Goal: Download file/media: Download file/media

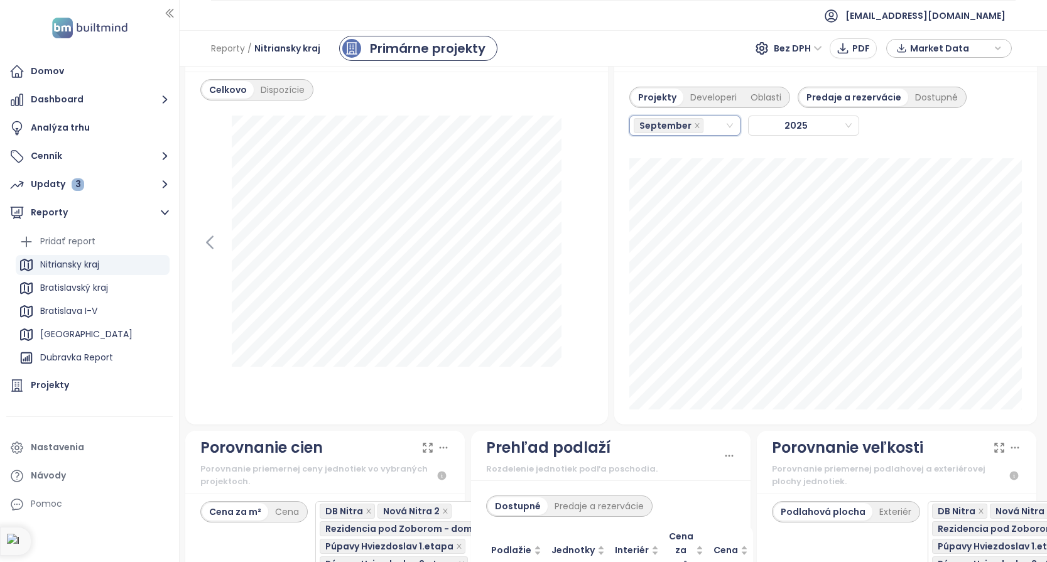
scroll to position [1296, 3]
click at [712, 121] on div "September" at bounding box center [679, 125] width 91 height 18
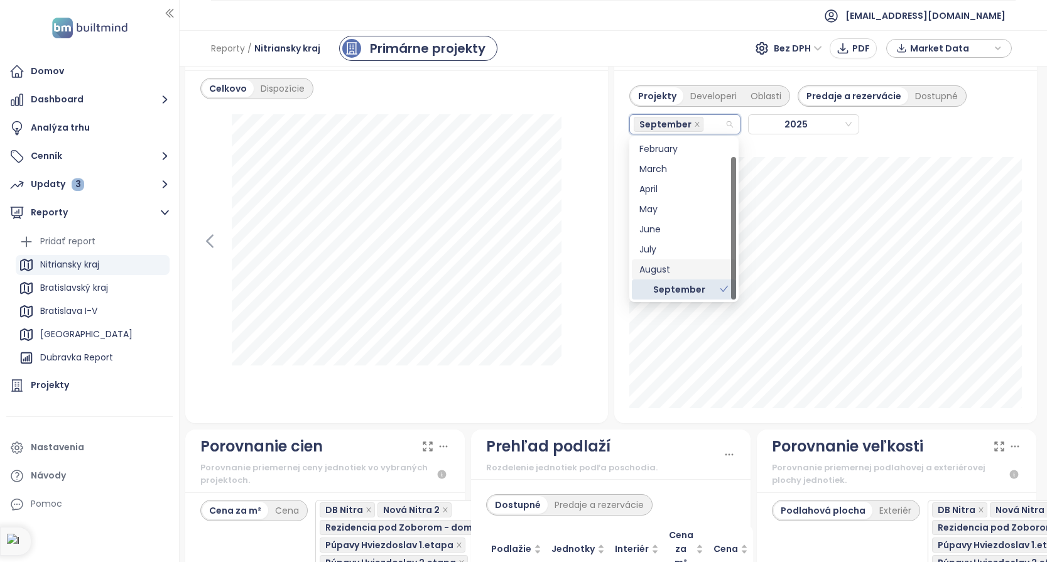
click at [674, 268] on div "August" at bounding box center [683, 270] width 89 height 14
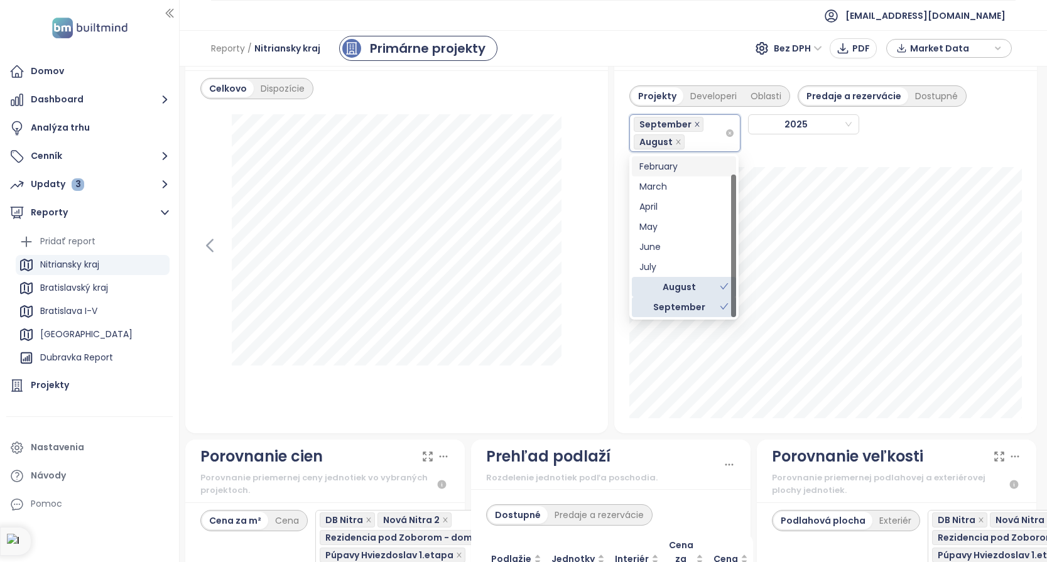
click at [695, 121] on icon "close" at bounding box center [697, 124] width 6 height 6
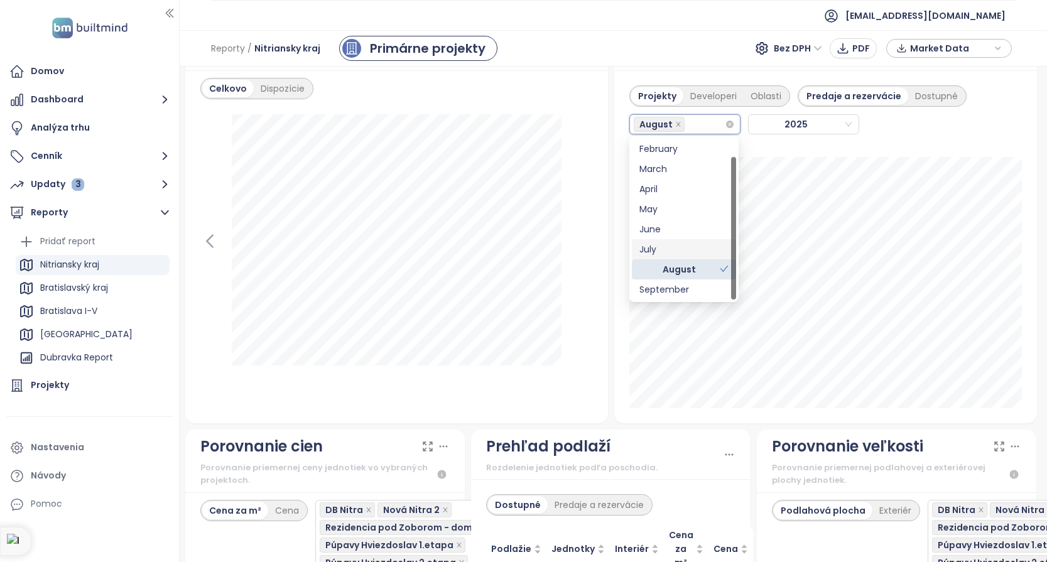
drag, startPoint x: 664, startPoint y: 248, endPoint x: 671, endPoint y: 240, distance: 11.1
click at [665, 246] on div "July" at bounding box center [683, 249] width 89 height 14
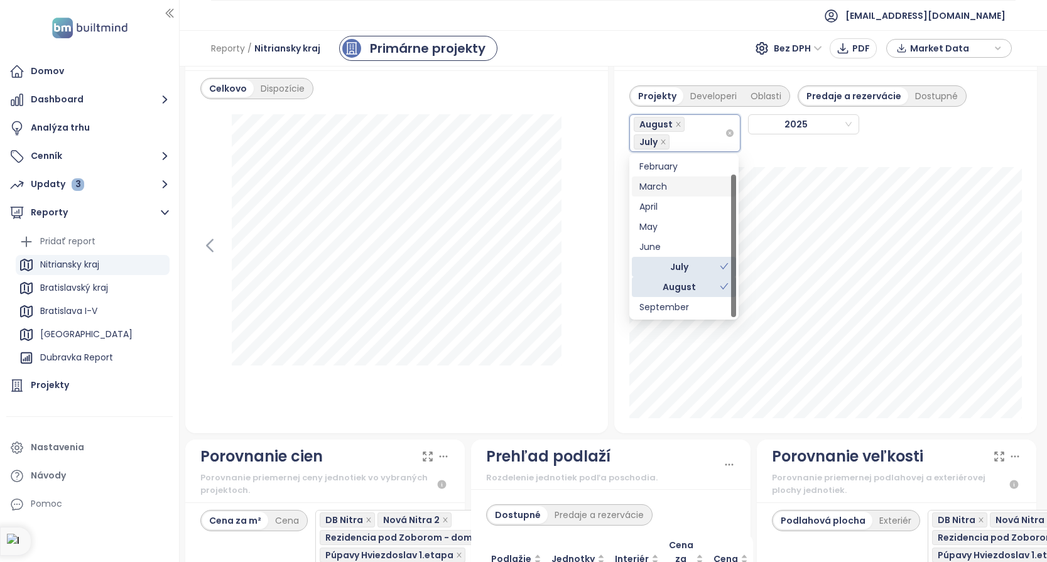
click at [573, 108] on div "Celkovo Dispozície [DATE] dni: 456" at bounding box center [396, 251] width 423 height 363
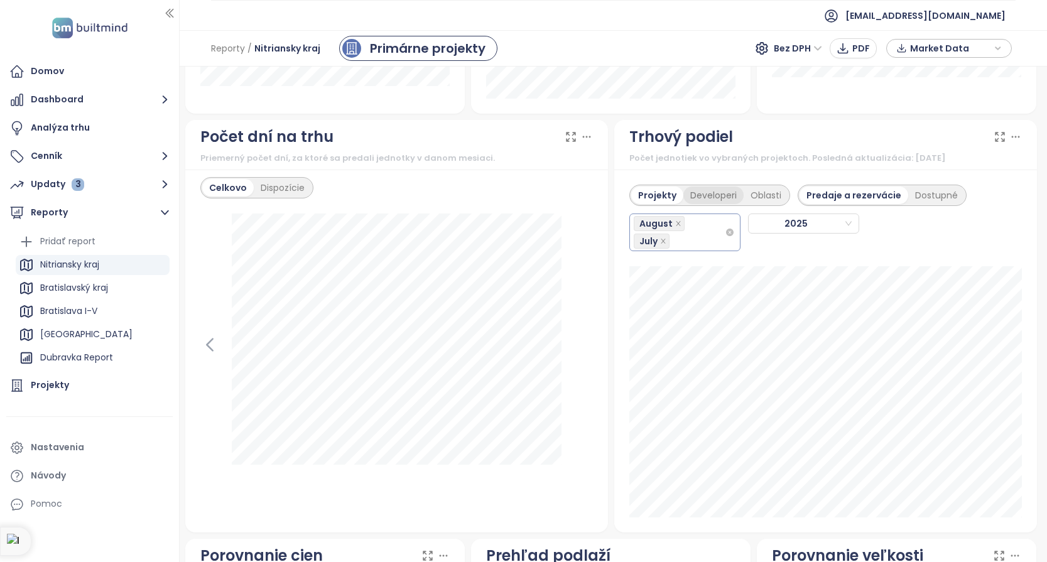
scroll to position [1199, 3]
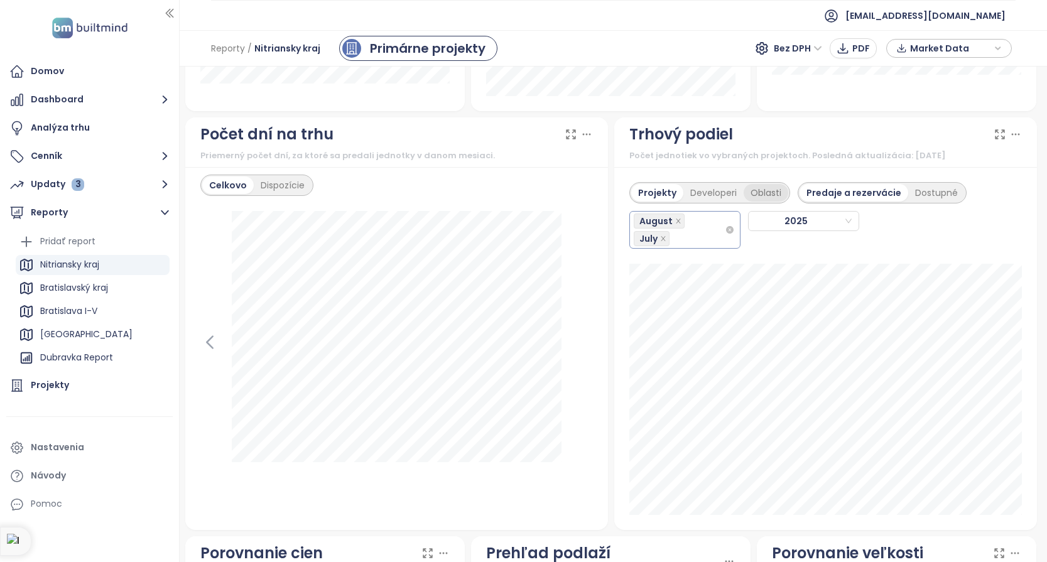
click at [766, 192] on div "Oblasti" at bounding box center [766, 193] width 45 height 18
click at [707, 193] on div "Developeri" at bounding box center [710, 193] width 60 height 18
click at [661, 191] on div "Projekty" at bounding box center [655, 193] width 48 height 18
drag, startPoint x: 708, startPoint y: 190, endPoint x: 712, endPoint y: 210, distance: 20.4
click at [712, 190] on div "Developeri" at bounding box center [713, 193] width 60 height 18
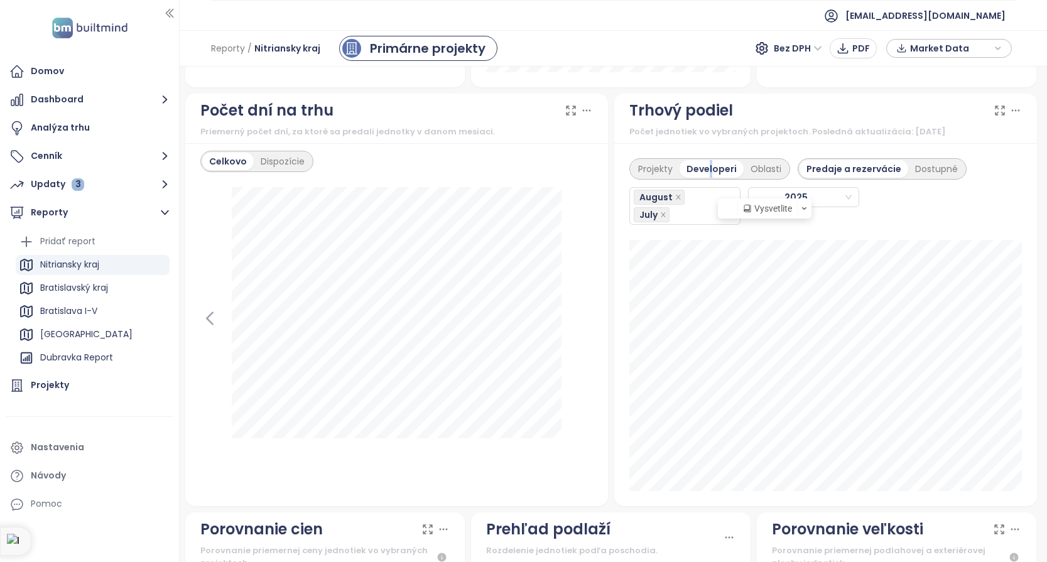
scroll to position [1224, 3]
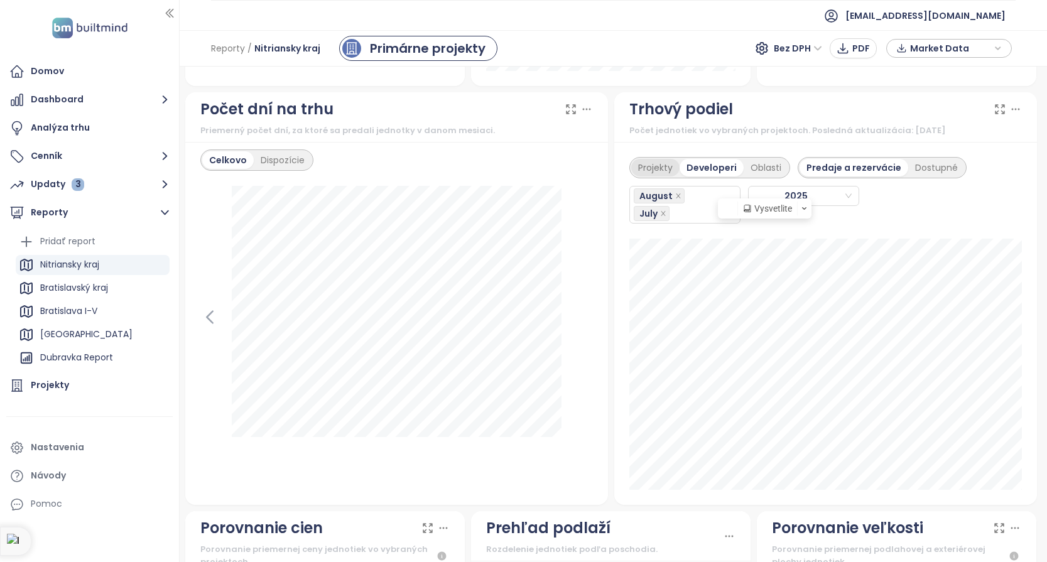
click at [654, 164] on div "Projekty" at bounding box center [655, 168] width 48 height 18
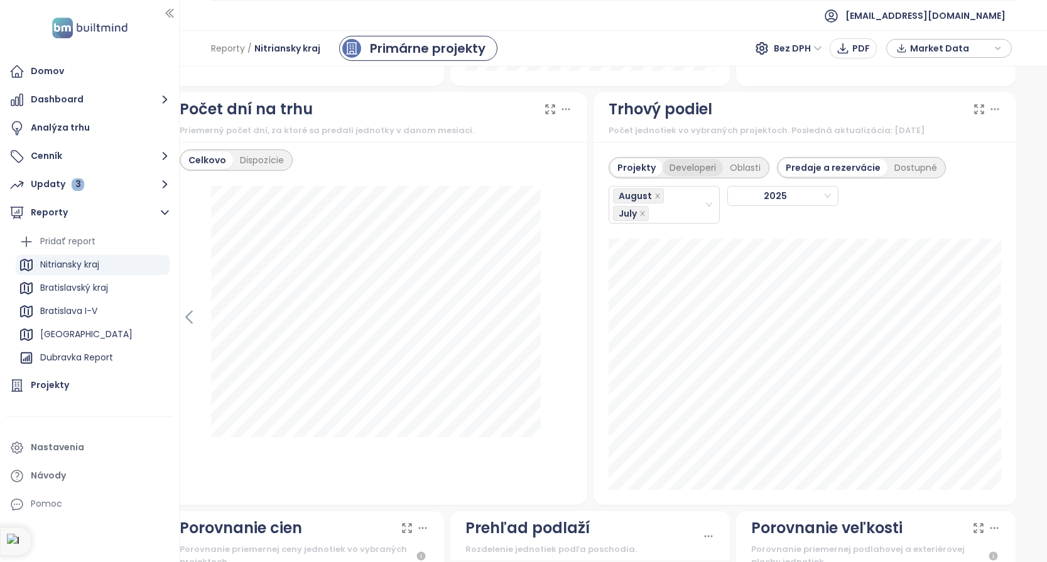
click at [690, 166] on div "Developeri" at bounding box center [693, 168] width 60 height 18
drag, startPoint x: 632, startPoint y: 166, endPoint x: 651, endPoint y: 225, distance: 61.4
click at [634, 165] on div "Projekty" at bounding box center [634, 168] width 48 height 18
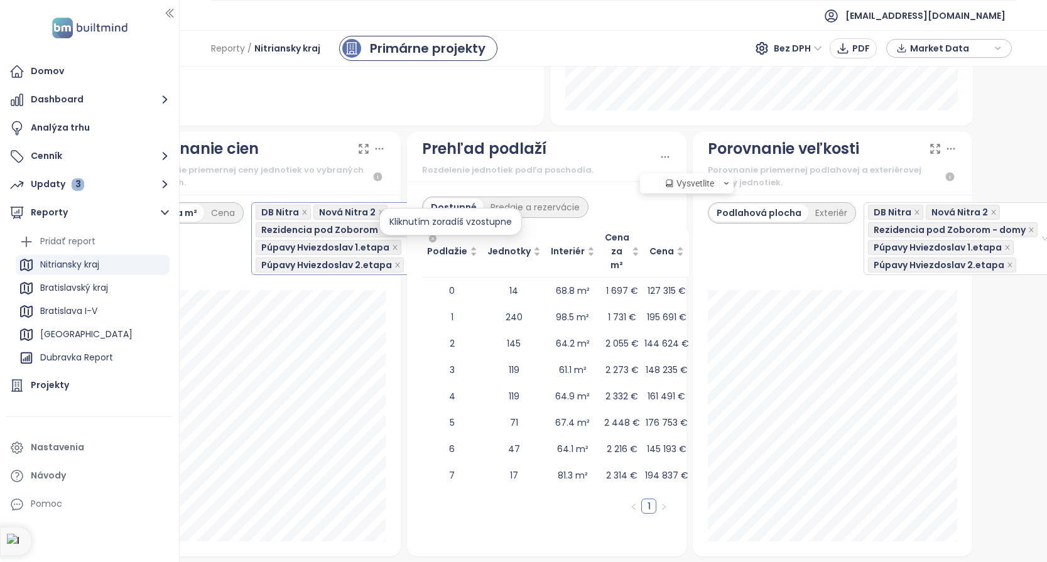
scroll to position [1603, 66]
click at [353, 228] on span "Rezidencia pod Zoborom - domy" at bounding box center [338, 230] width 152 height 14
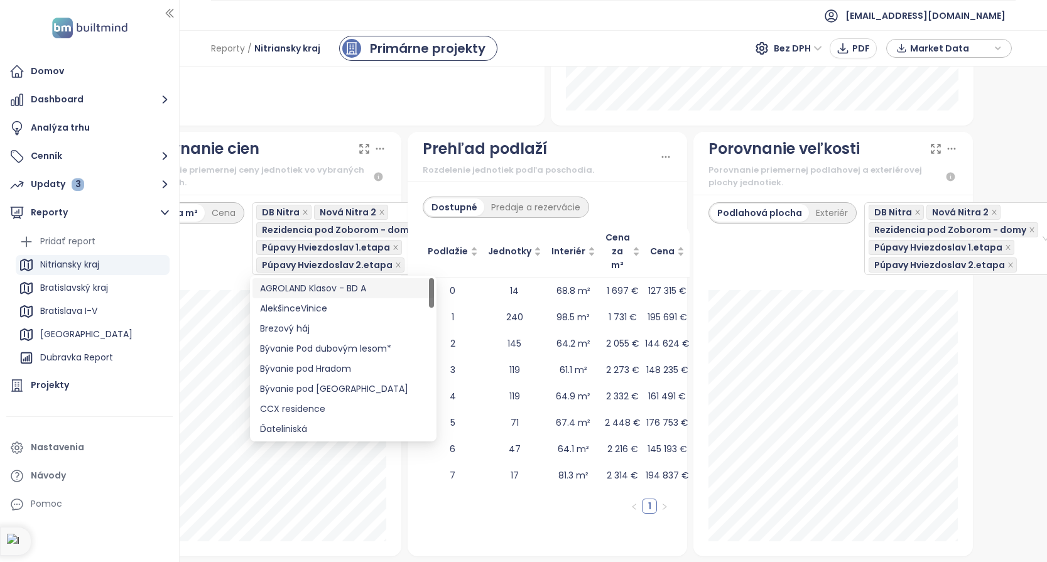
click at [398, 177] on div "Porovnanie cien Porovnanie priemernej ceny jednotiek vo vybraných projektoch." at bounding box center [261, 163] width 279 height 63
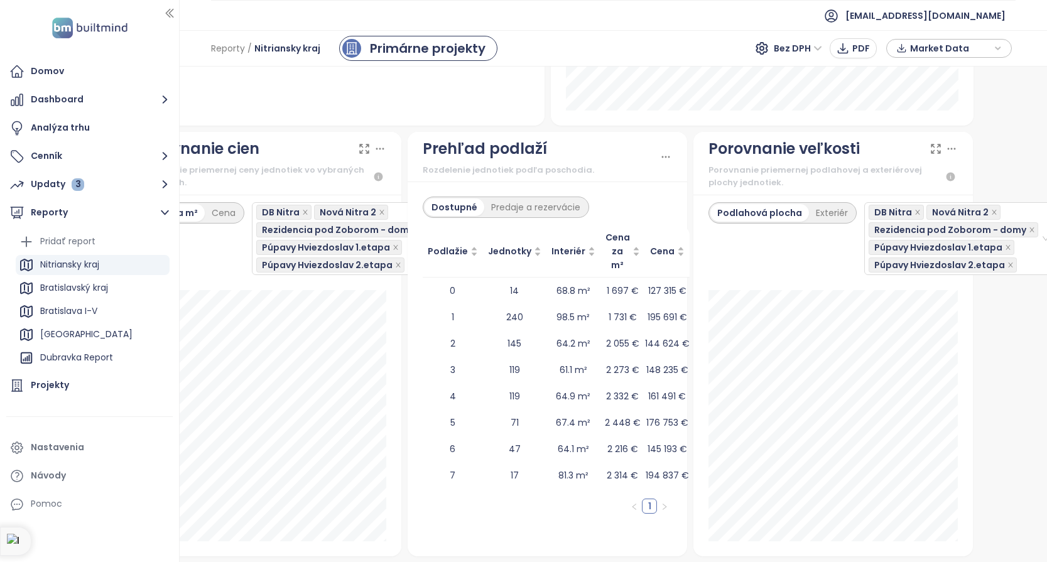
click at [364, 148] on icon at bounding box center [364, 149] width 13 height 13
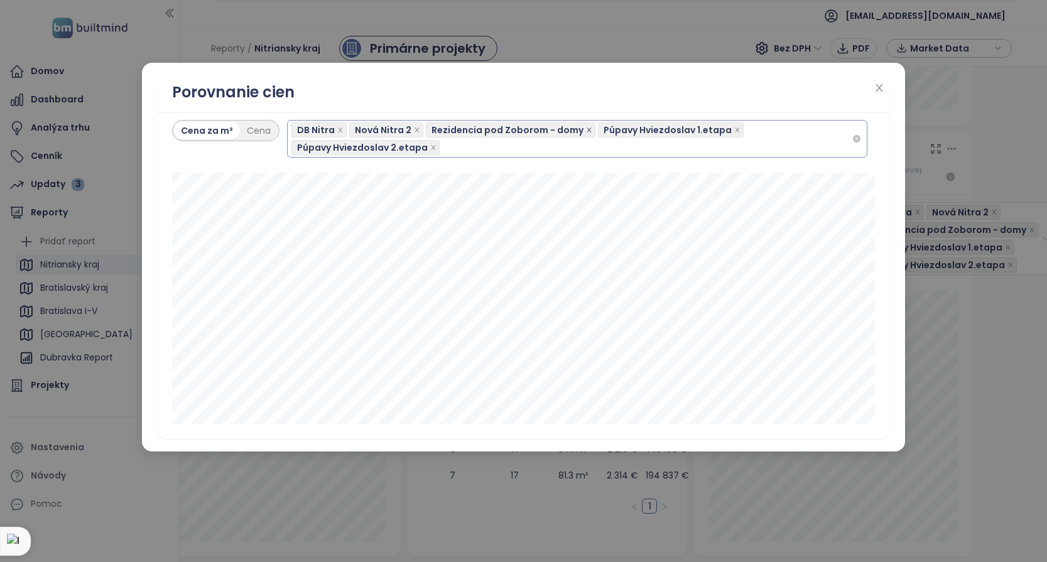
click at [586, 128] on icon "close" at bounding box center [589, 130] width 6 height 6
click at [586, 125] on span at bounding box center [589, 130] width 6 height 14
click at [586, 128] on icon "close" at bounding box center [589, 130] width 6 height 6
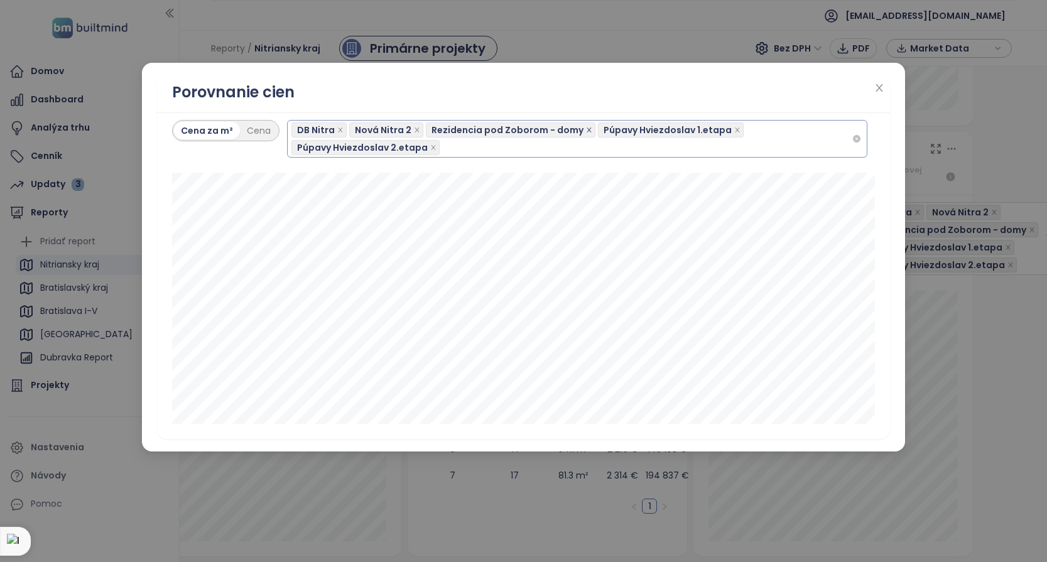
click at [586, 128] on icon "close" at bounding box center [589, 130] width 6 height 6
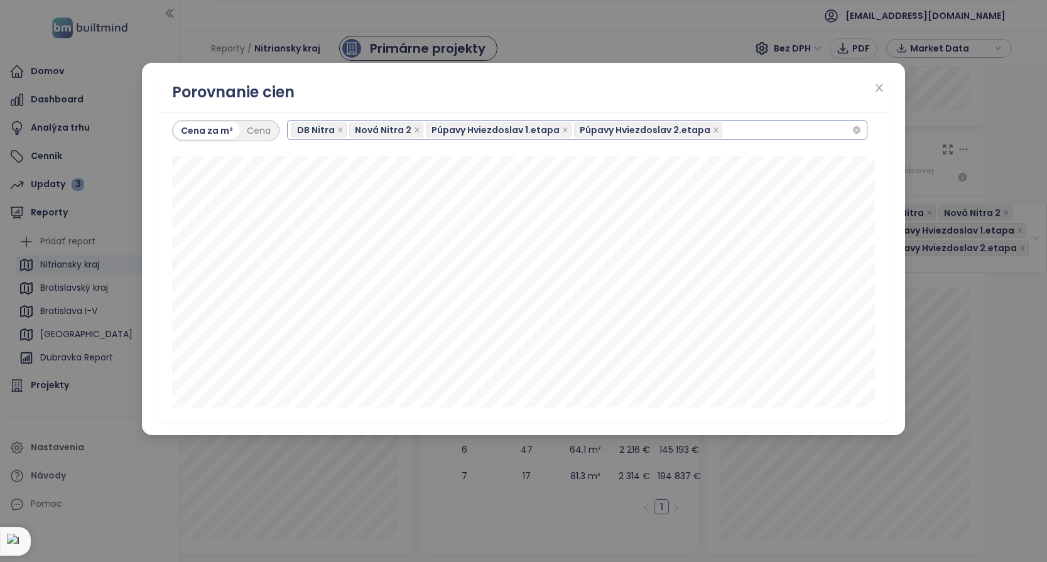
scroll to position [1587, 45]
click at [878, 86] on icon "close" at bounding box center [879, 88] width 7 height 8
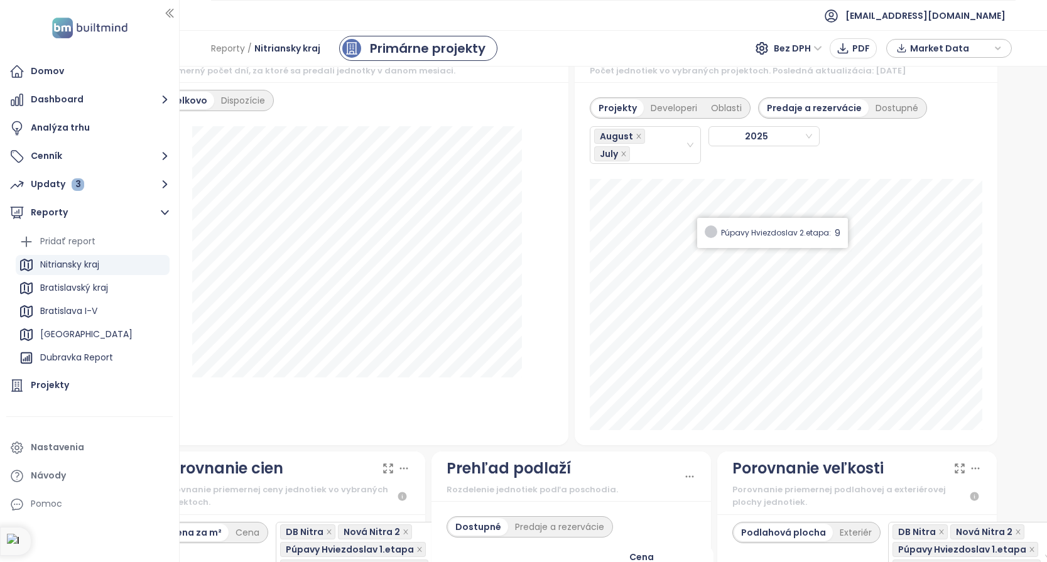
scroll to position [1284, 40]
click at [671, 107] on div "Developeri" at bounding box center [676, 108] width 60 height 18
click at [617, 108] on div "Projekty" at bounding box center [618, 108] width 48 height 18
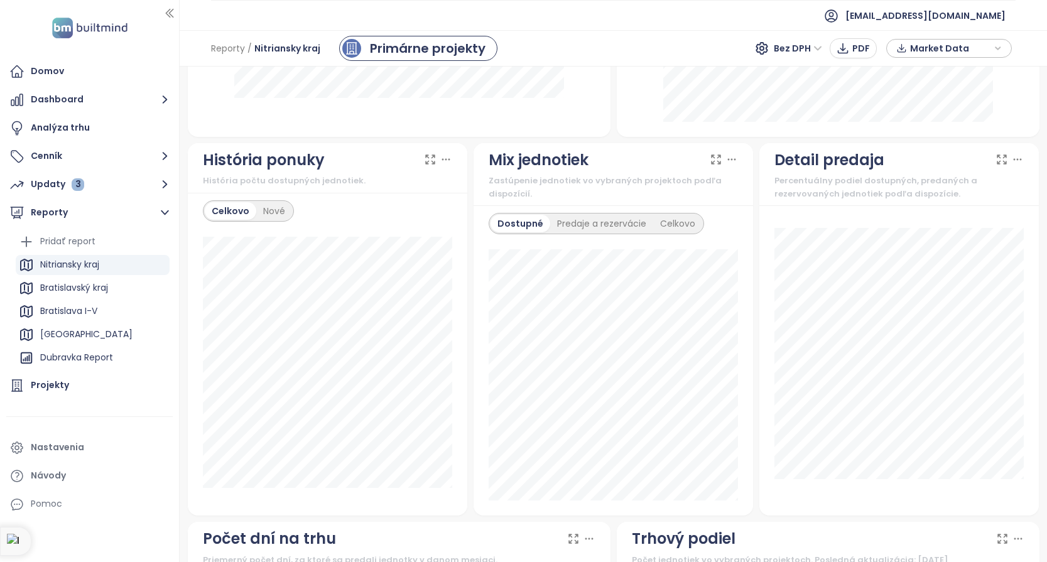
scroll to position [793, 0]
click at [853, 48] on button "PDF" at bounding box center [853, 48] width 47 height 20
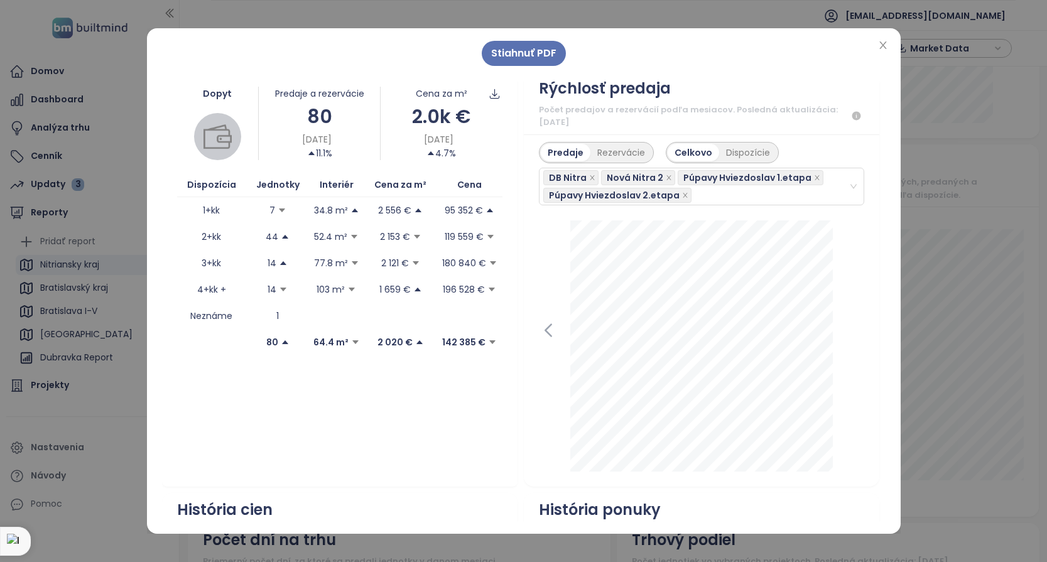
scroll to position [205, 0]
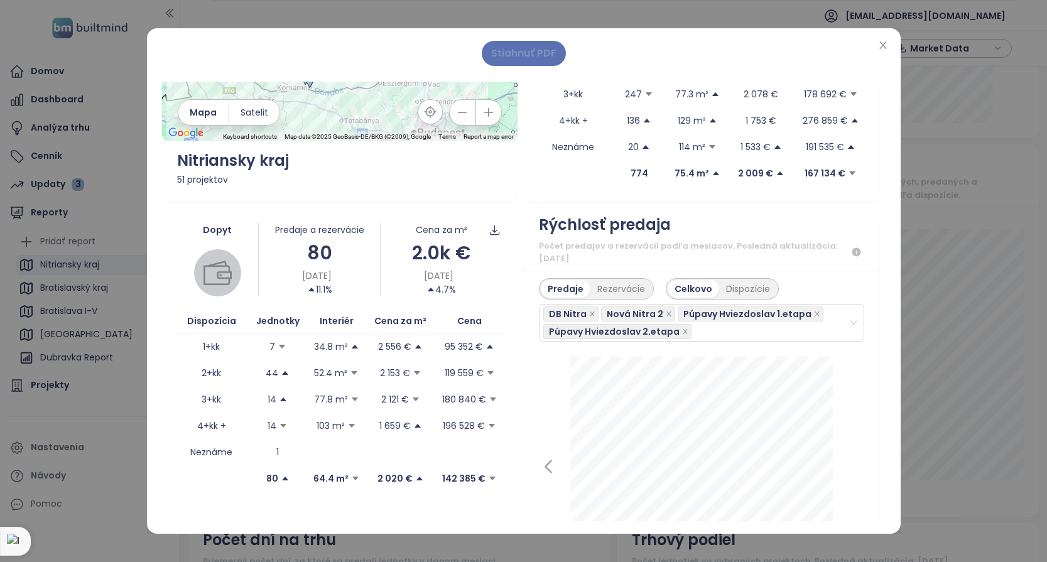
click at [522, 54] on span "Stiahnuť PDF" at bounding box center [523, 53] width 65 height 16
click at [883, 45] on icon "close" at bounding box center [882, 45] width 7 height 8
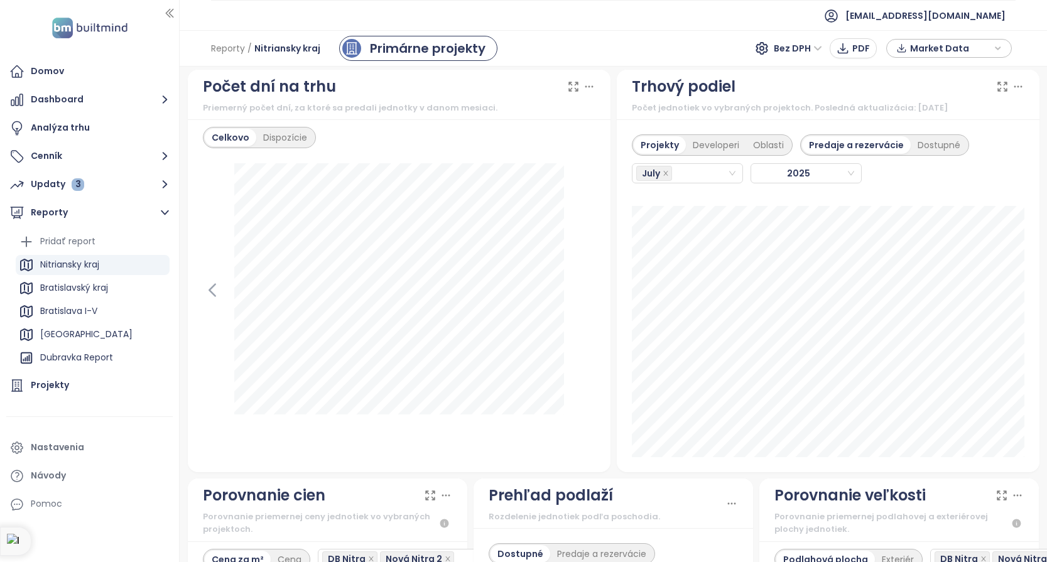
scroll to position [1249, 0]
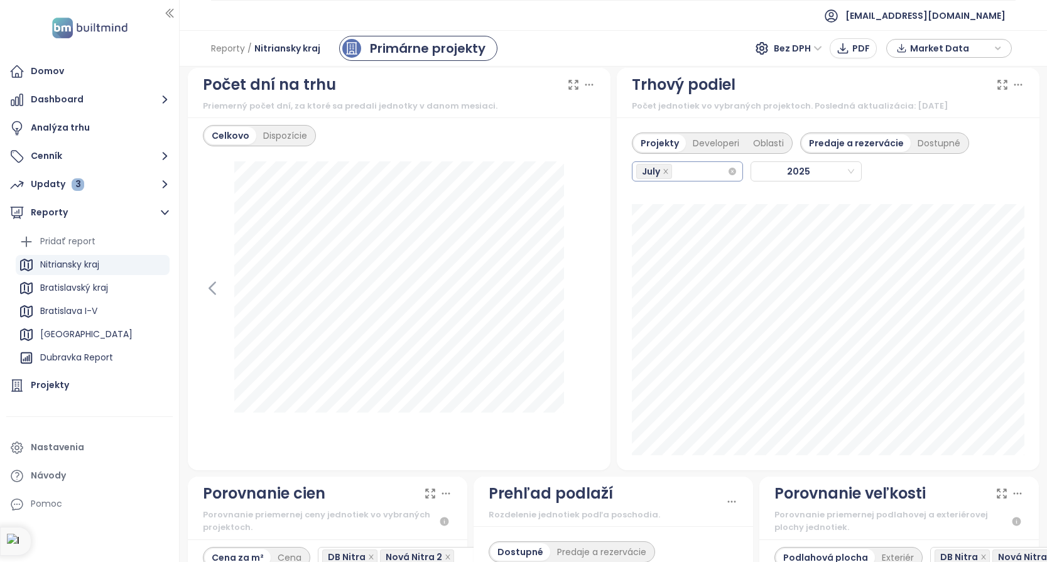
click at [705, 172] on div "July" at bounding box center [681, 172] width 91 height 18
type input "**"
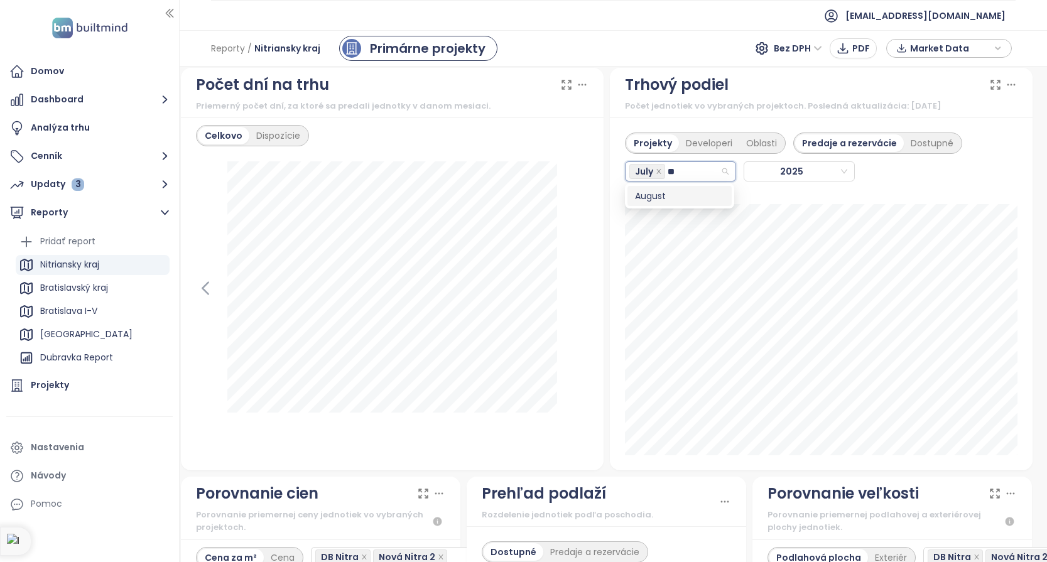
click at [657, 198] on div "August" at bounding box center [679, 196] width 89 height 14
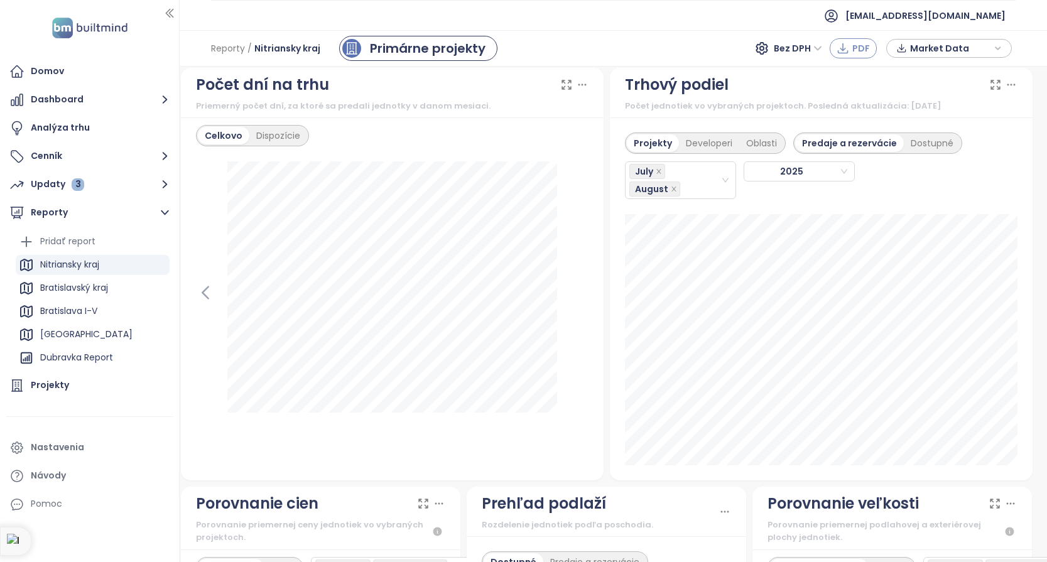
click at [849, 50] on icon "button" at bounding box center [843, 48] width 13 height 13
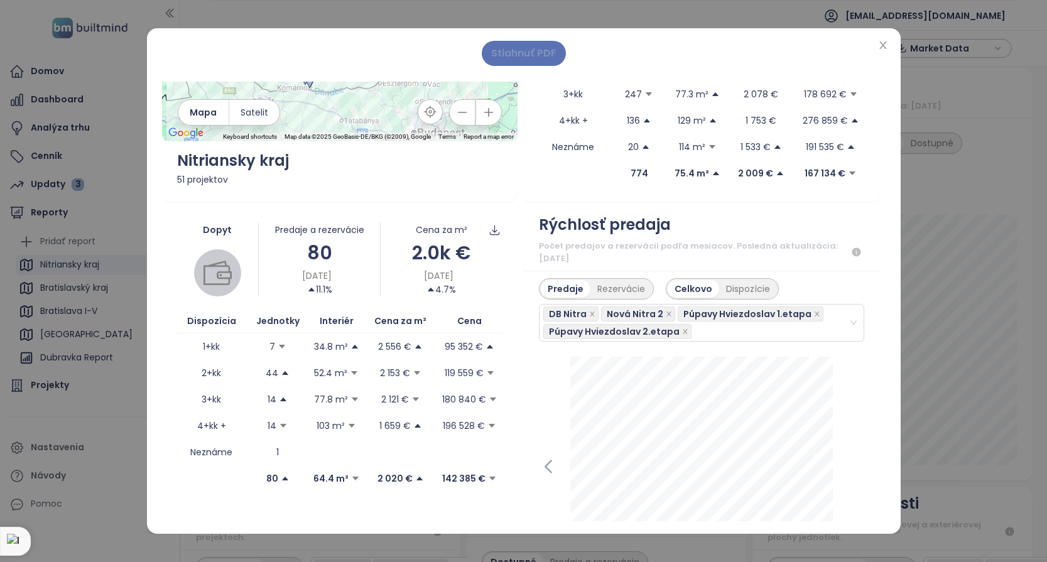
click at [524, 50] on span "Stiahnuť PDF" at bounding box center [523, 53] width 65 height 16
